Goal: Information Seeking & Learning: Learn about a topic

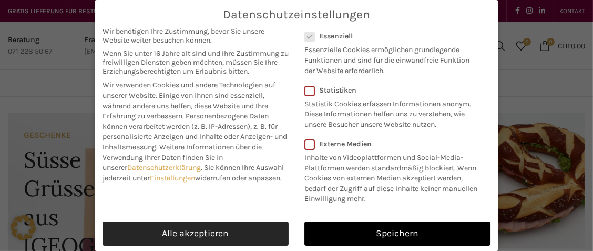
click at [181, 228] on link "Alle akzeptieren" at bounding box center [196, 233] width 186 height 24
checkbox input "true"
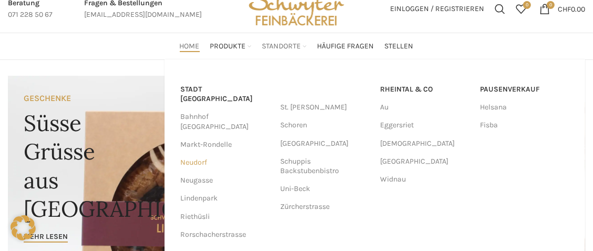
scroll to position [95, 0]
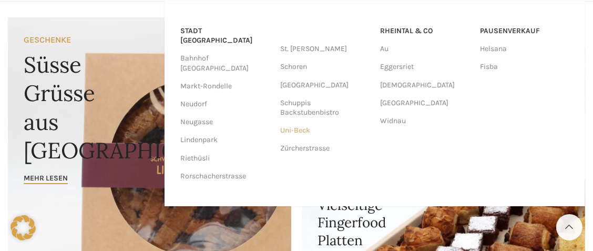
click at [313, 129] on link "Uni-Beck" at bounding box center [324, 130] width 89 height 18
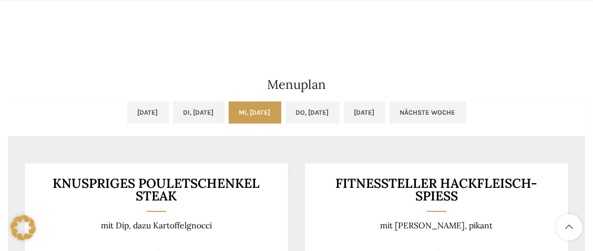
scroll to position [526, 0]
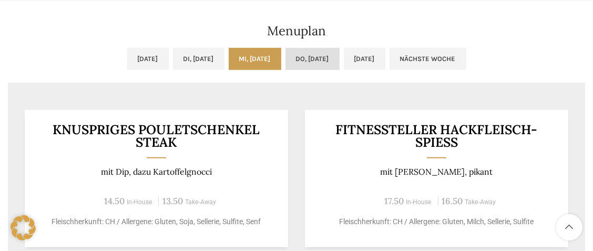
click at [319, 67] on link "Do, 14.08.2025" at bounding box center [312, 59] width 54 height 22
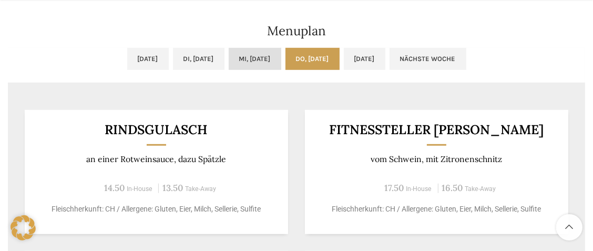
click at [273, 62] on link "Mi, 13.08.2025" at bounding box center [255, 59] width 53 height 22
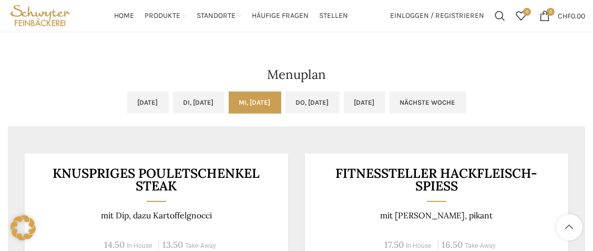
scroll to position [478, 0]
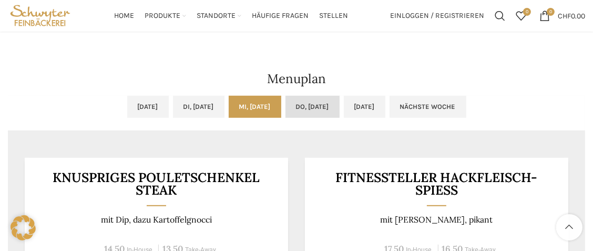
click at [315, 105] on link "Do, 14.08.2025" at bounding box center [312, 107] width 54 height 22
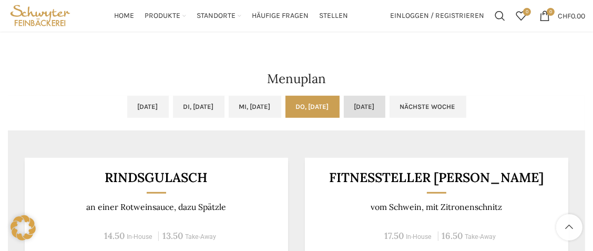
drag, startPoint x: 389, startPoint y: 112, endPoint x: 397, endPoint y: 114, distance: 8.7
click at [385, 112] on link "Fr, 15.08.2025" at bounding box center [365, 107] width 42 height 22
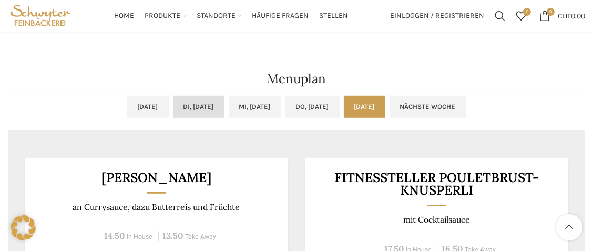
click at [195, 104] on link "Di, 12.08.2025" at bounding box center [199, 107] width 52 height 22
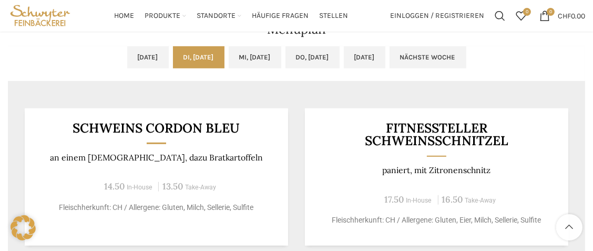
scroll to position [526, 0]
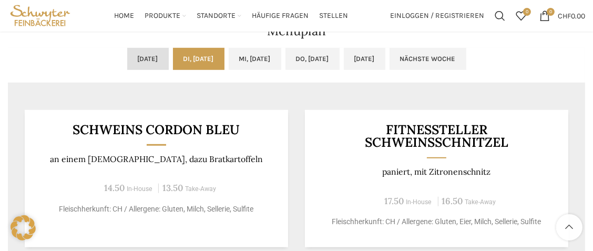
click at [127, 52] on link "Mo, 11.08.2025" at bounding box center [148, 59] width 42 height 22
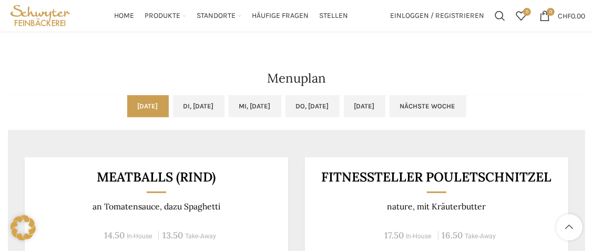
scroll to position [478, 0]
click at [314, 103] on link "Do, 14.08.2025" at bounding box center [312, 107] width 54 height 22
